Goal: Transaction & Acquisition: Purchase product/service

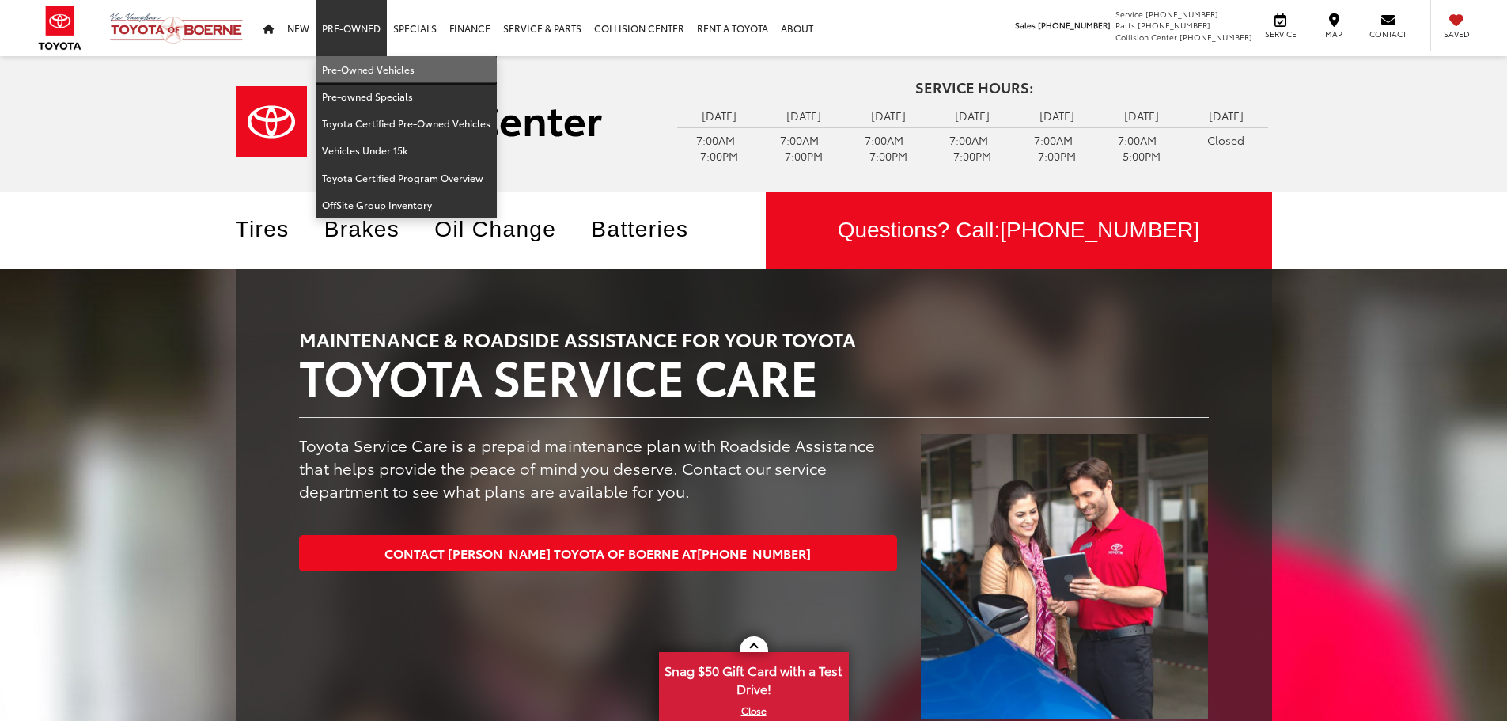
click at [353, 63] on link "Pre-Owned Vehicles" at bounding box center [406, 69] width 181 height 27
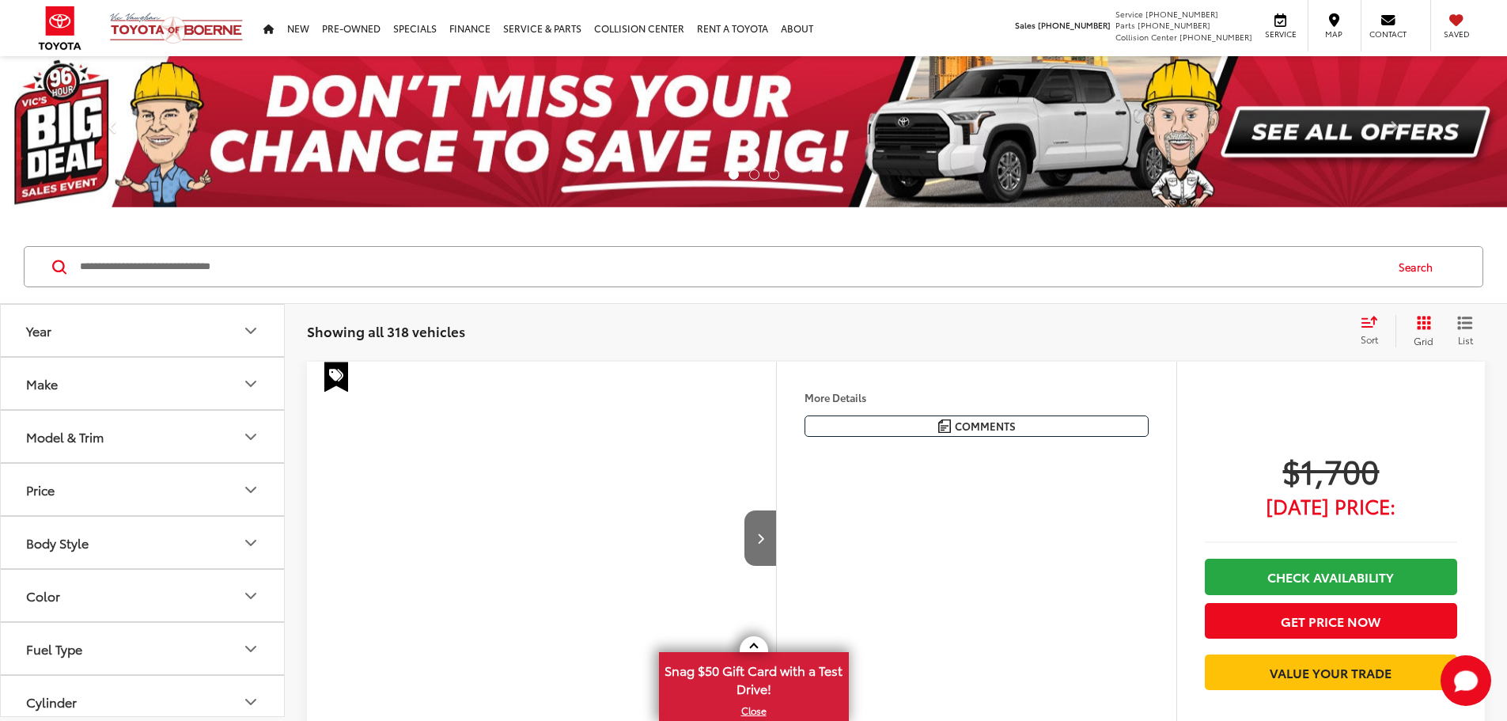
click at [243, 379] on icon "Make" at bounding box center [250, 383] width 19 height 19
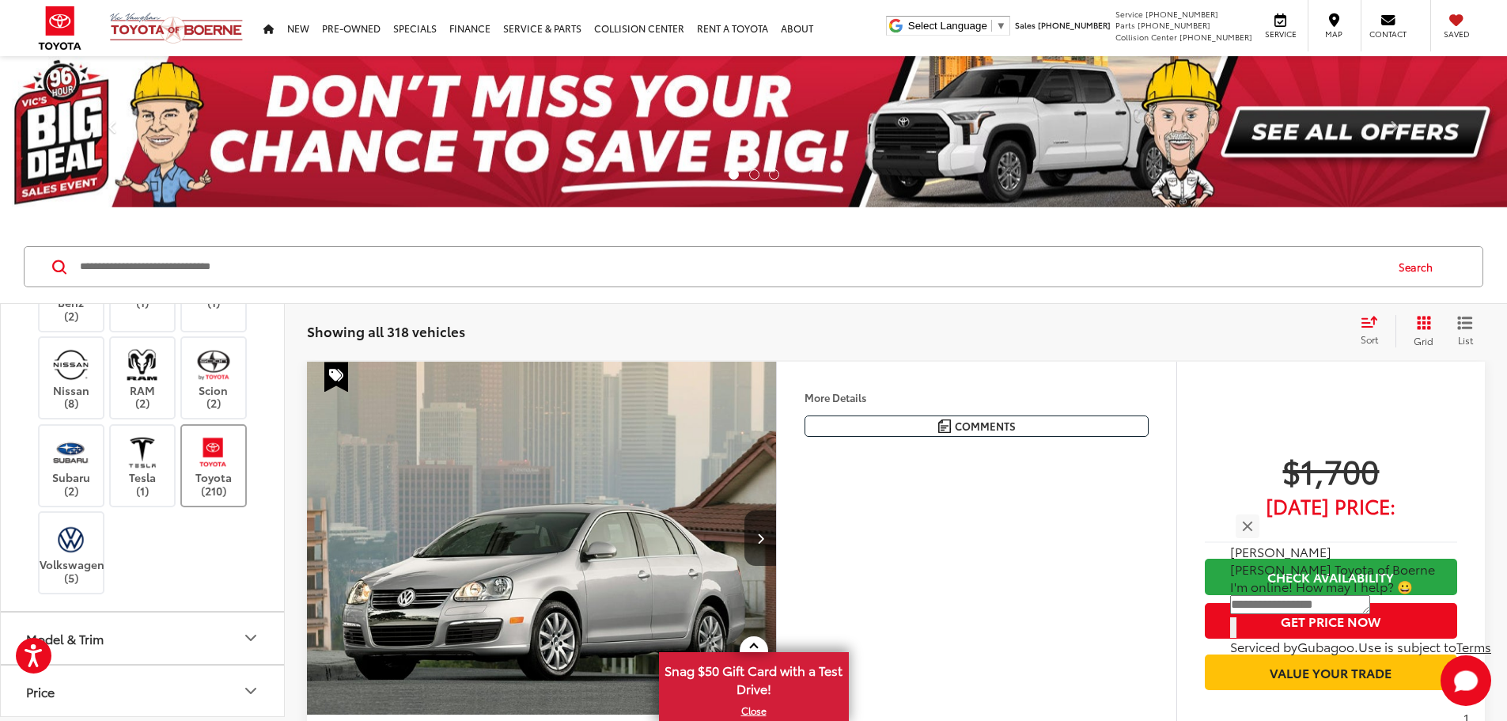
click at [205, 471] on img at bounding box center [213, 452] width 44 height 37
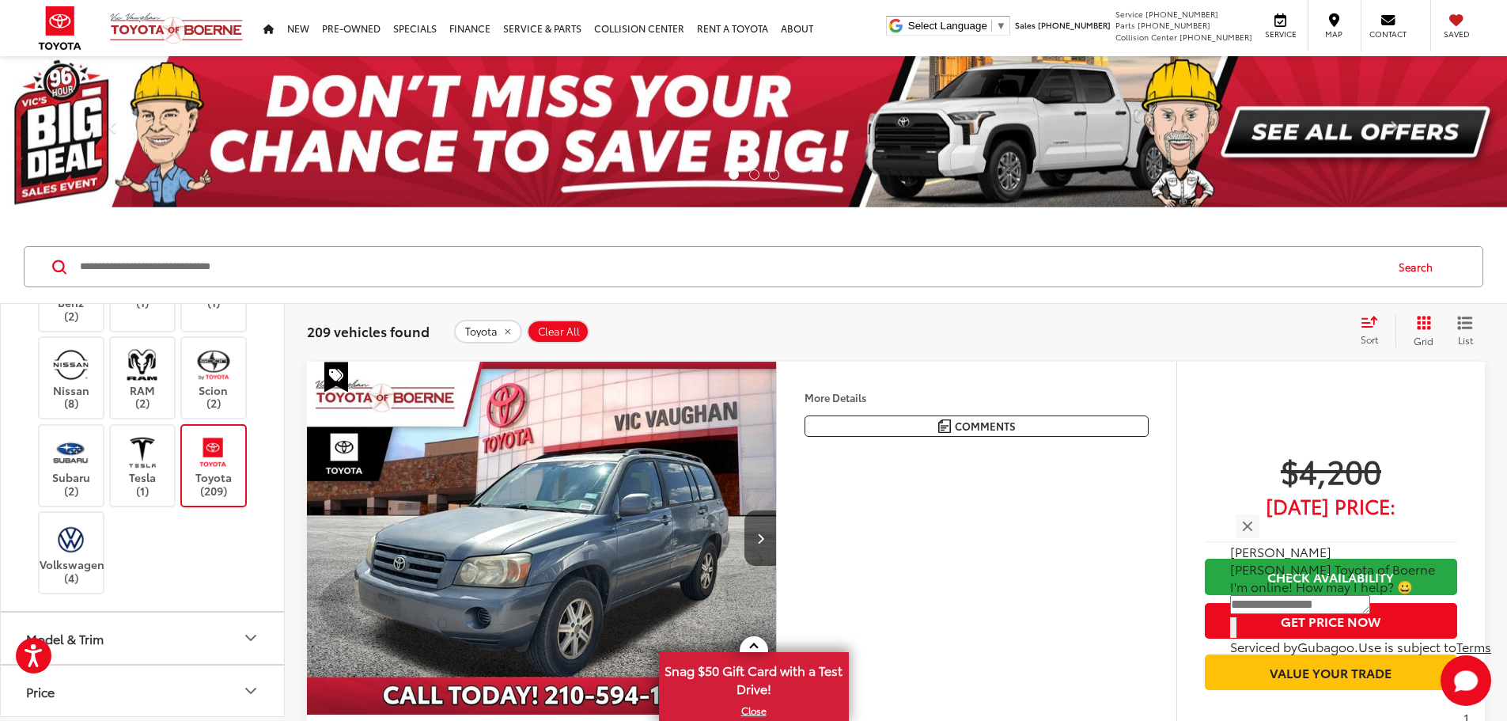
scroll to position [1028, 0]
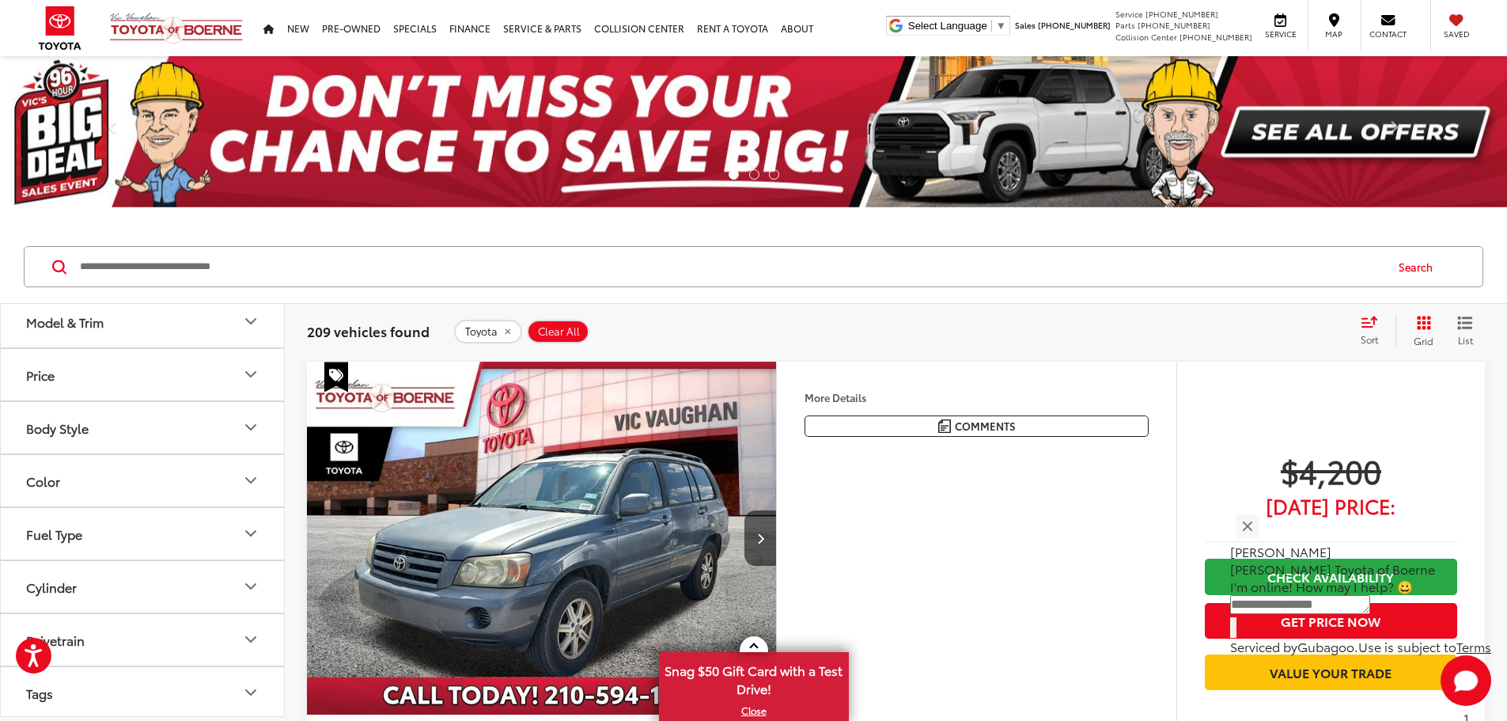
click at [247, 331] on icon "Model & Trim" at bounding box center [250, 321] width 19 height 19
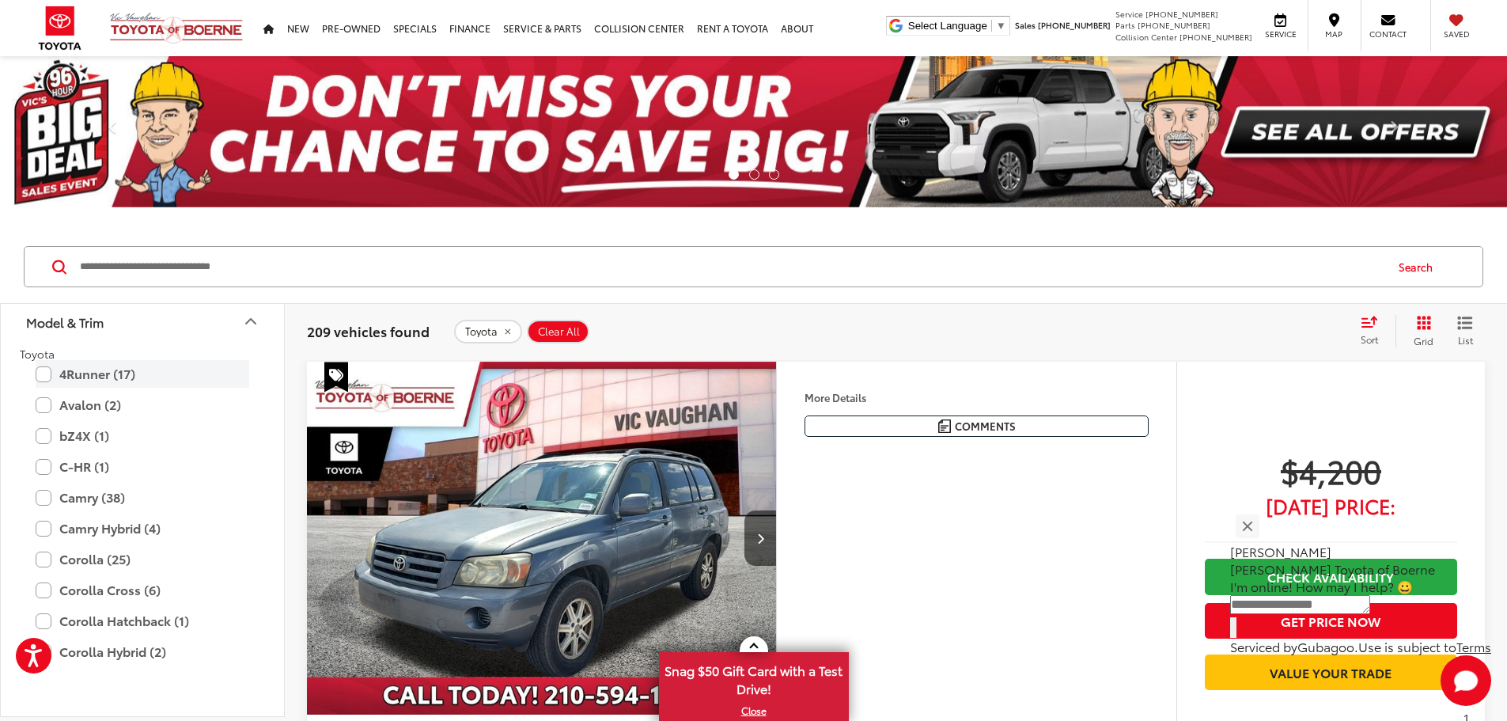
click at [46, 388] on label "4Runner (17)" at bounding box center [143, 374] width 214 height 28
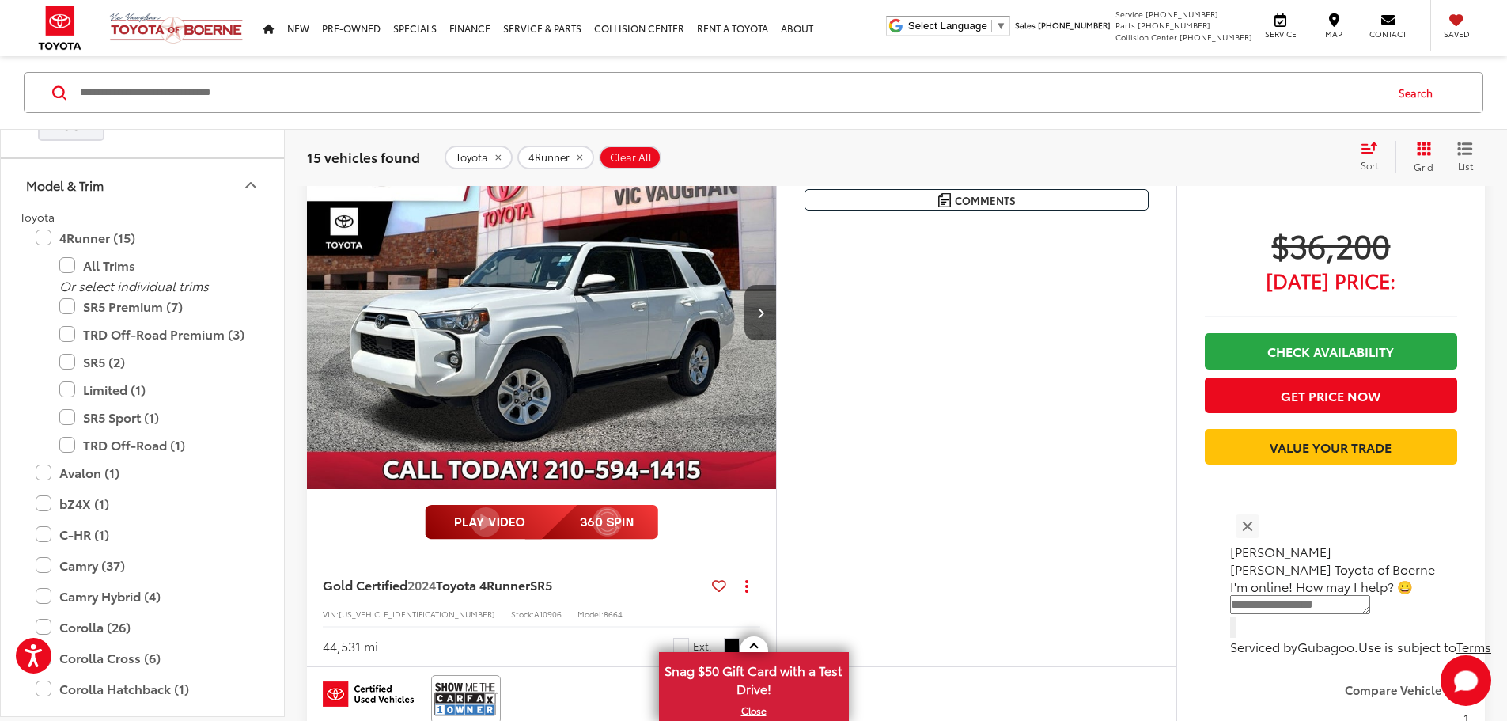
scroll to position [870, 0]
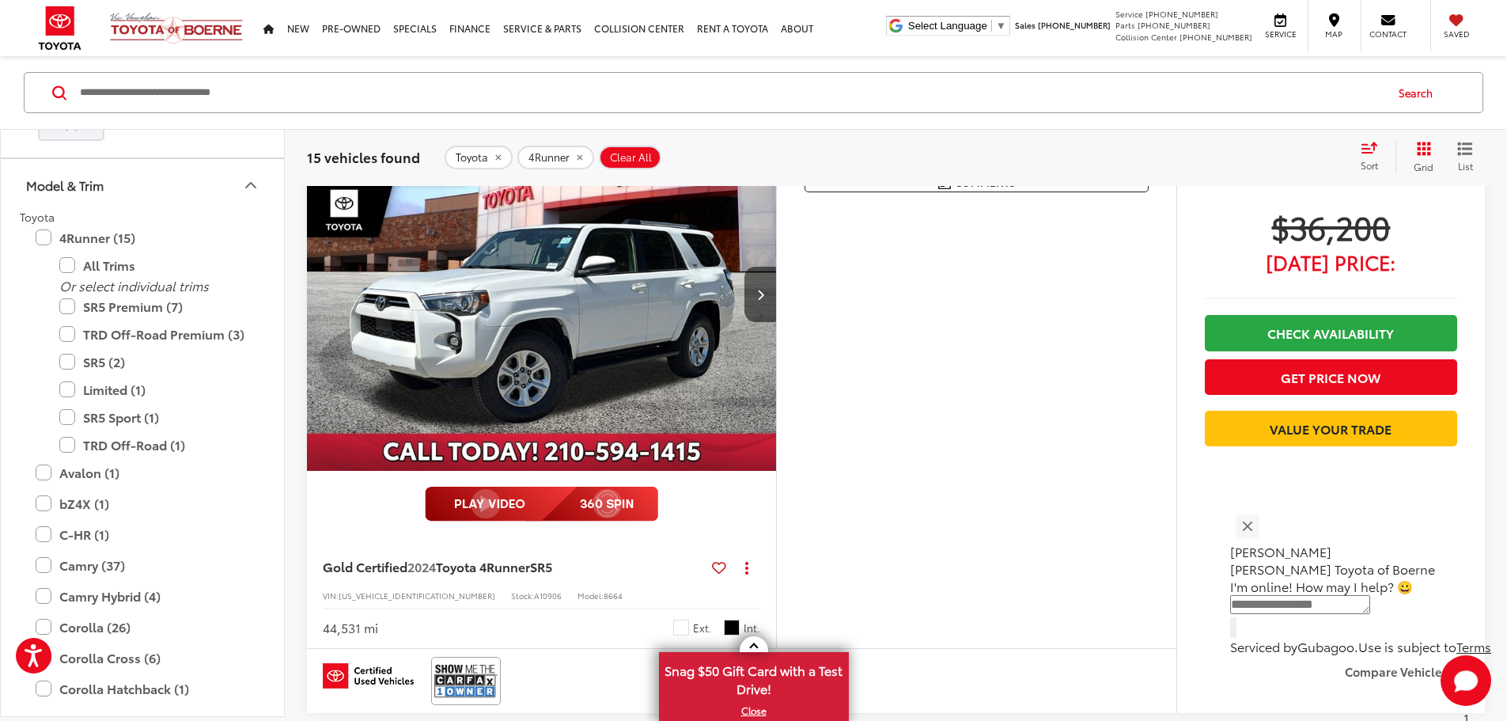
click at [247, 194] on icon "Model & Trim" at bounding box center [250, 184] width 19 height 19
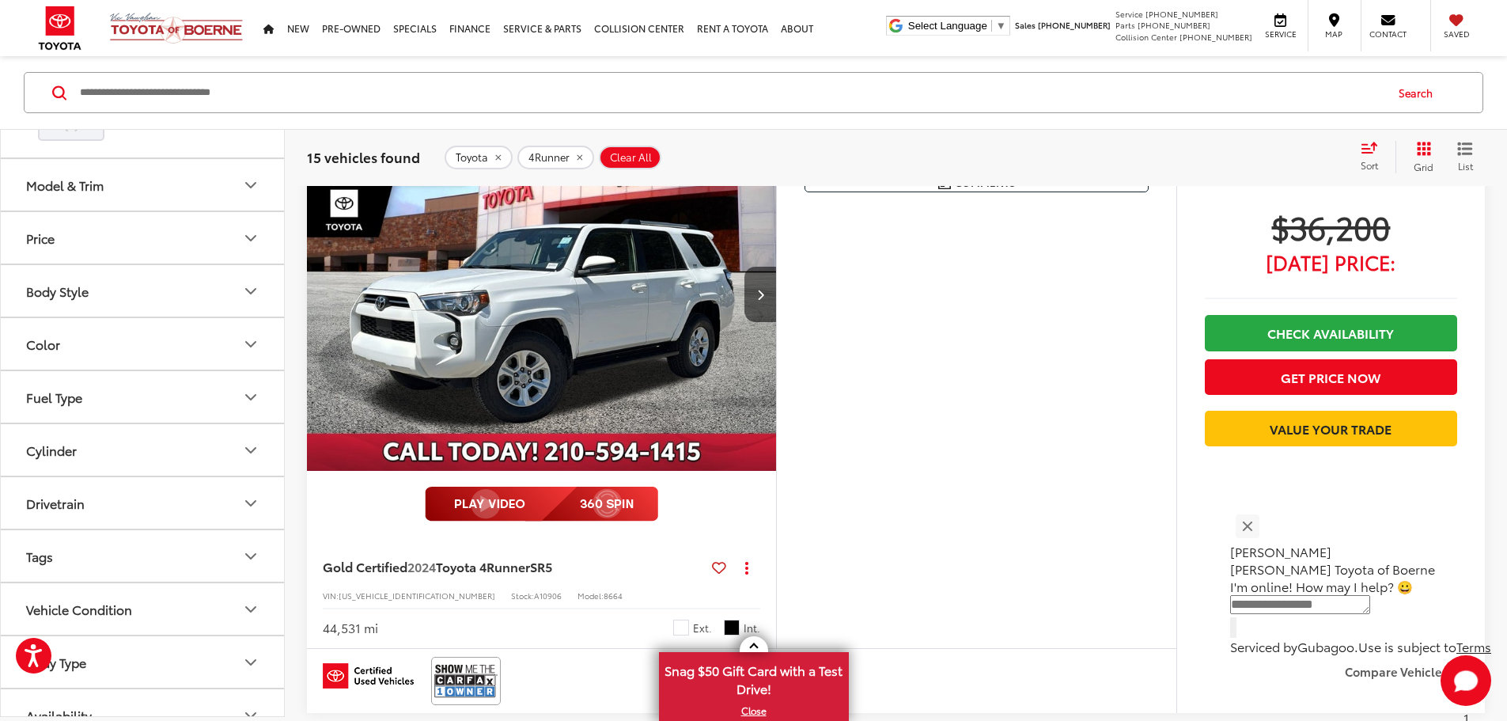
click at [247, 512] on icon "Drivetrain" at bounding box center [250, 502] width 19 height 19
click at [28, 555] on label "4WD (11)" at bounding box center [55, 541] width 70 height 26
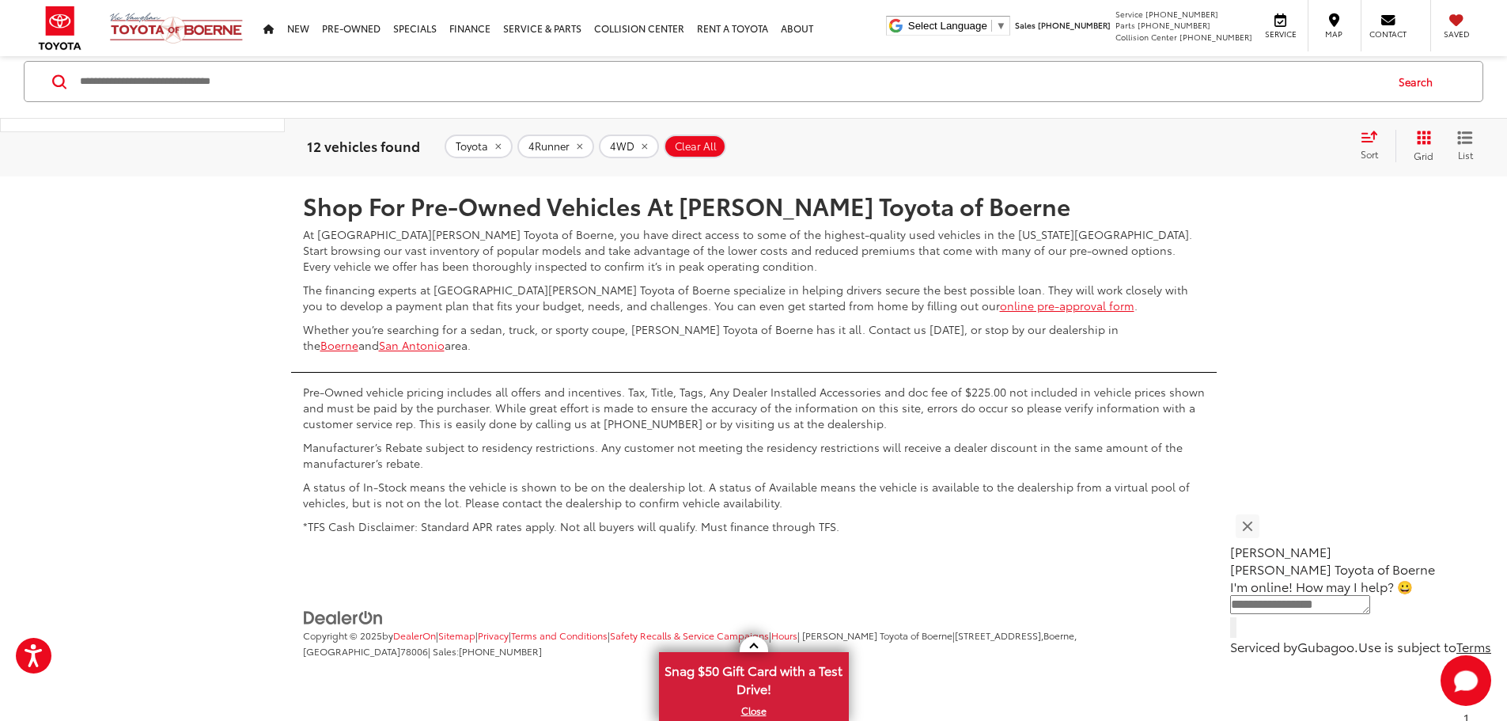
scroll to position [7928, 0]
